Goal: Find specific page/section: Find specific page/section

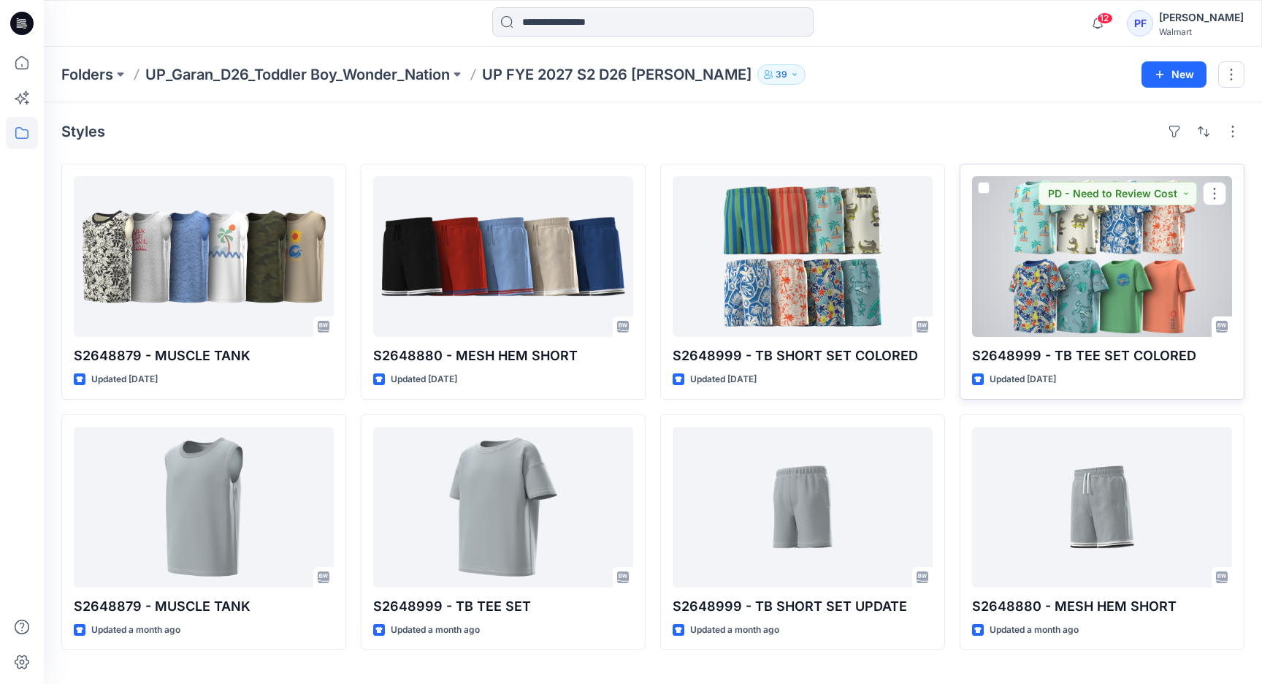
click at [1047, 305] on div at bounding box center [1102, 256] width 260 height 161
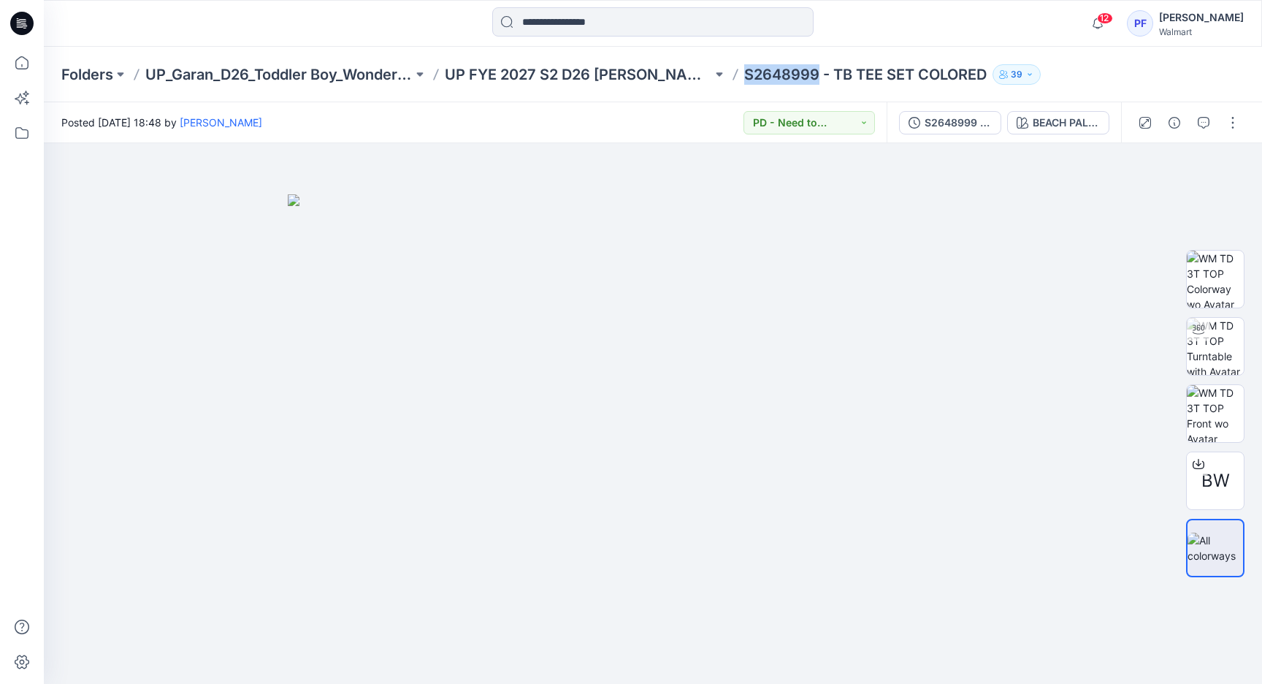
drag, startPoint x: 766, startPoint y: 72, endPoint x: 697, endPoint y: 75, distance: 69.5
click at [744, 75] on p "S2648999 - TB TEE SET COLORED" at bounding box center [865, 74] width 243 height 20
copy p "S2648999"
click at [584, 72] on p "UP FYE 2027 S2 D26 [PERSON_NAME]" at bounding box center [578, 74] width 267 height 20
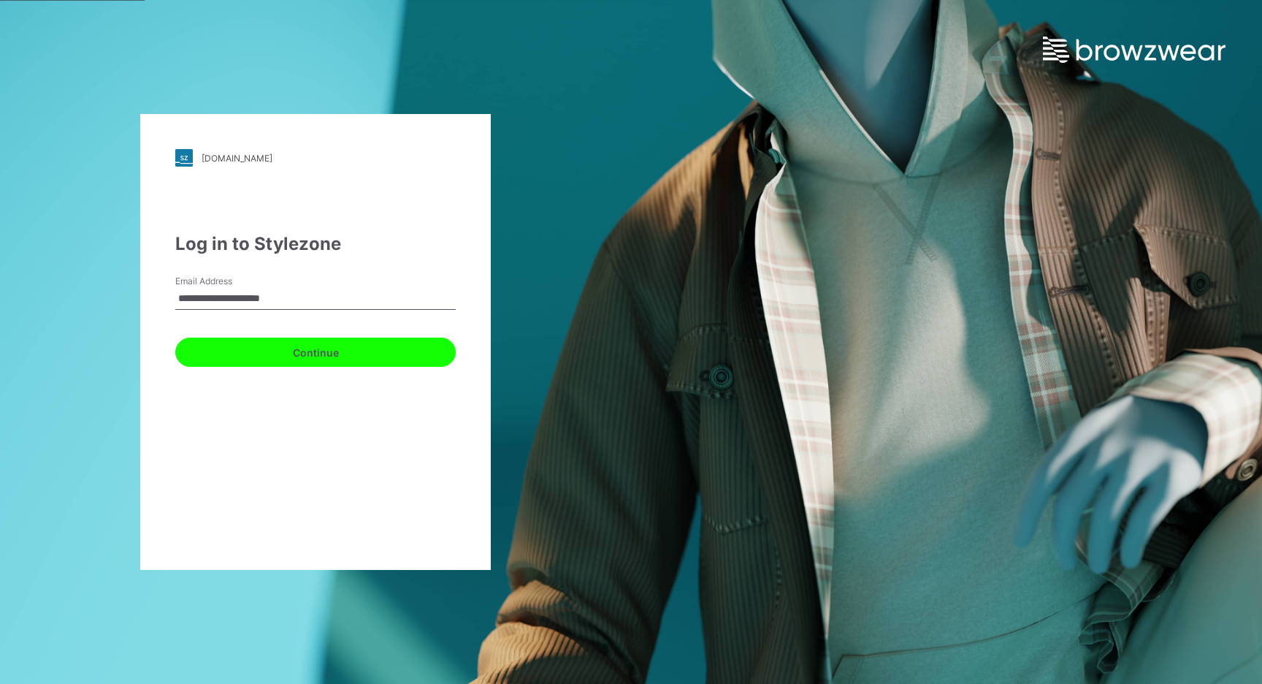
click at [338, 348] on button "Continue" at bounding box center [315, 351] width 280 height 29
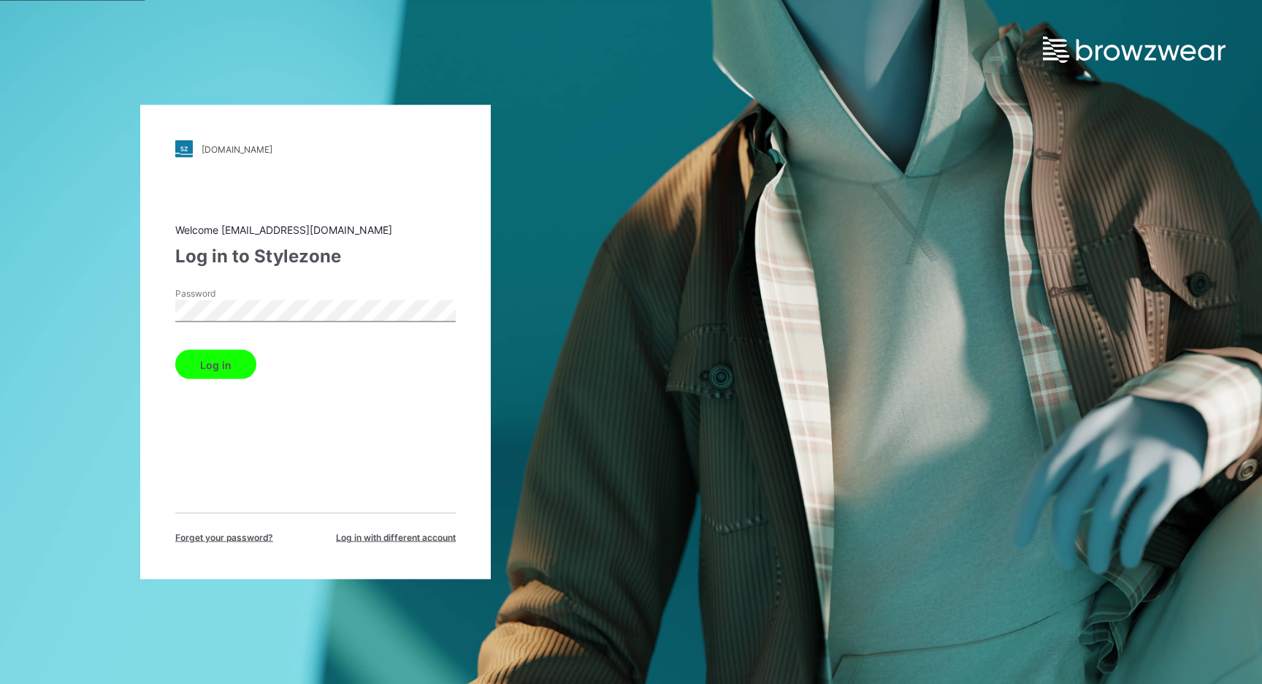
click at [211, 361] on button "Log in" at bounding box center [215, 364] width 81 height 29
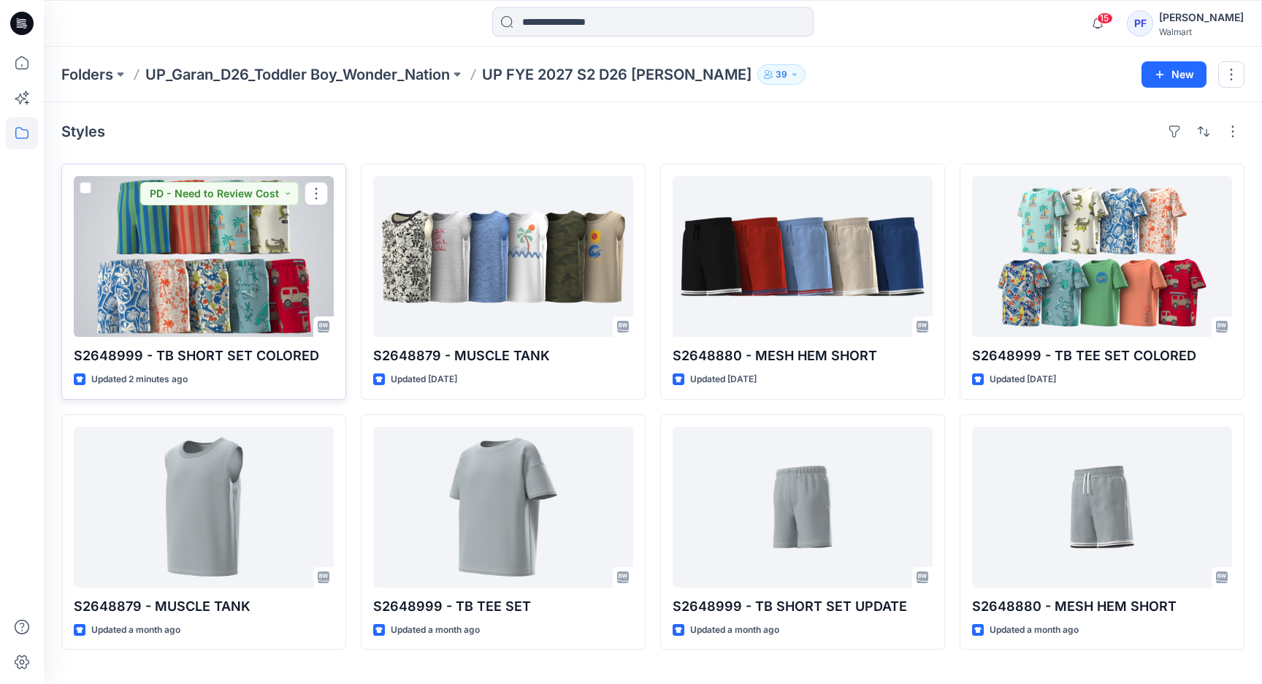
click at [253, 239] on div at bounding box center [204, 256] width 260 height 161
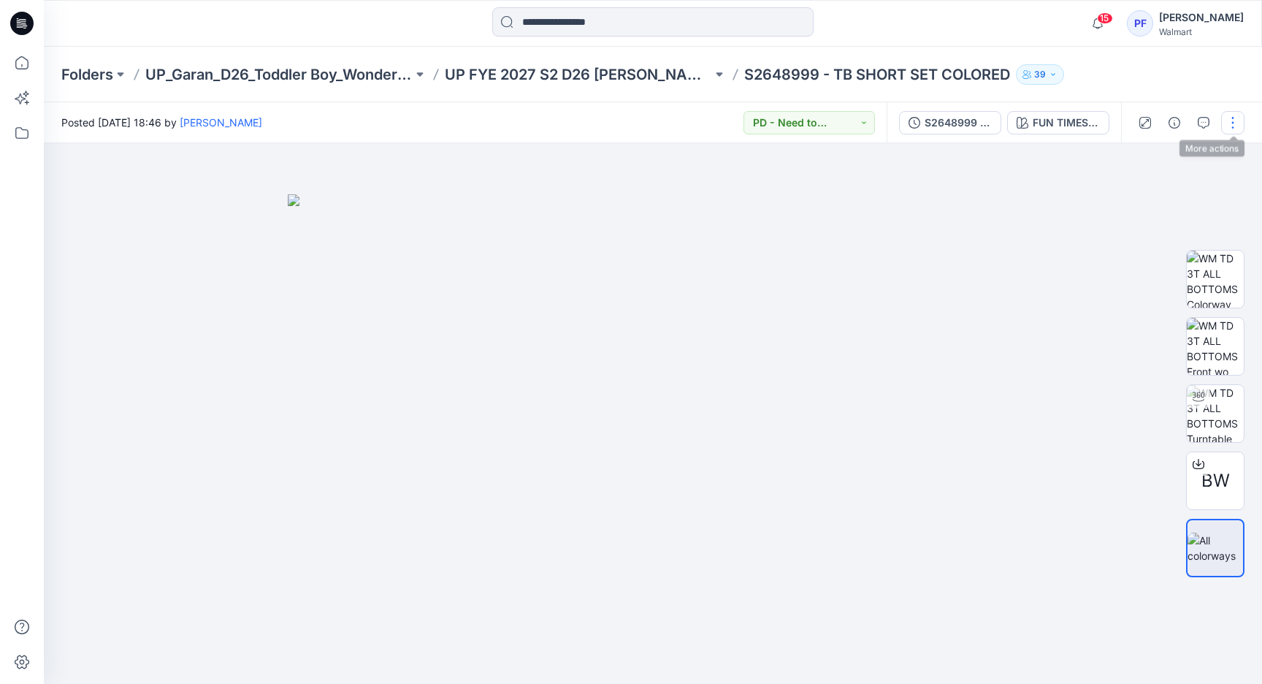
click at [1239, 121] on button "button" at bounding box center [1232, 122] width 23 height 23
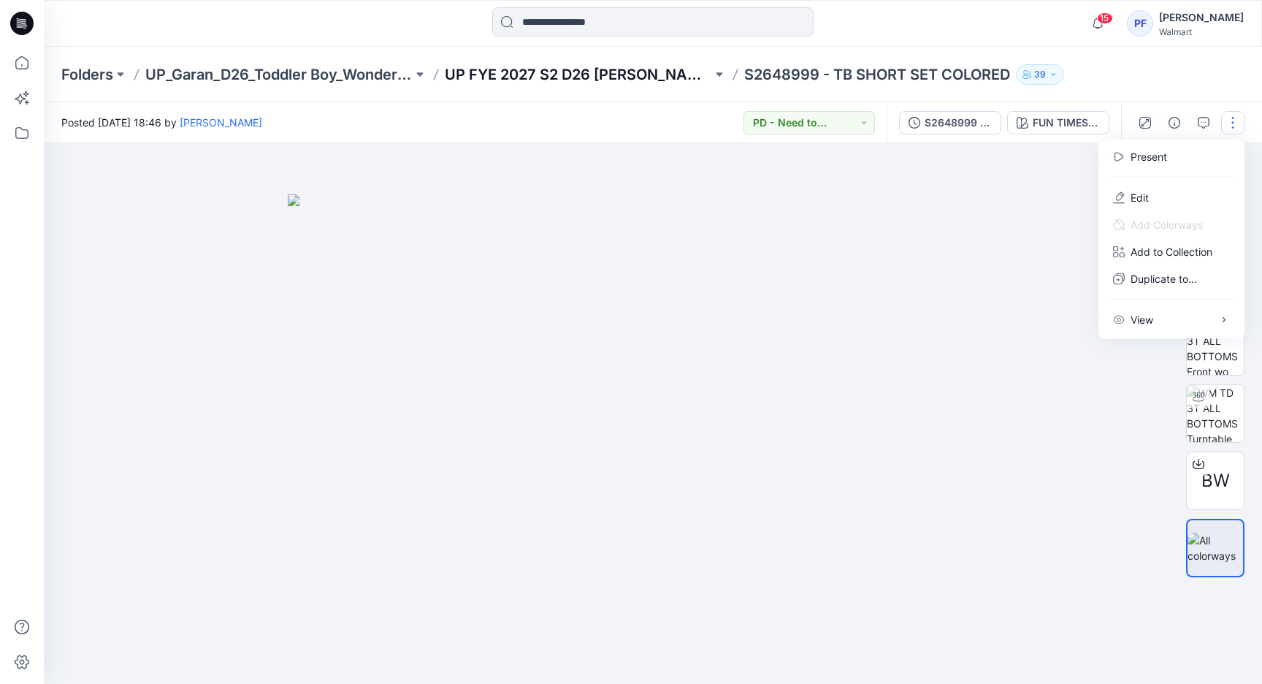
click at [574, 67] on p "UP FYE 2027 S2 D26 [PERSON_NAME]" at bounding box center [578, 74] width 267 height 20
